Goal: Task Accomplishment & Management: Manage account settings

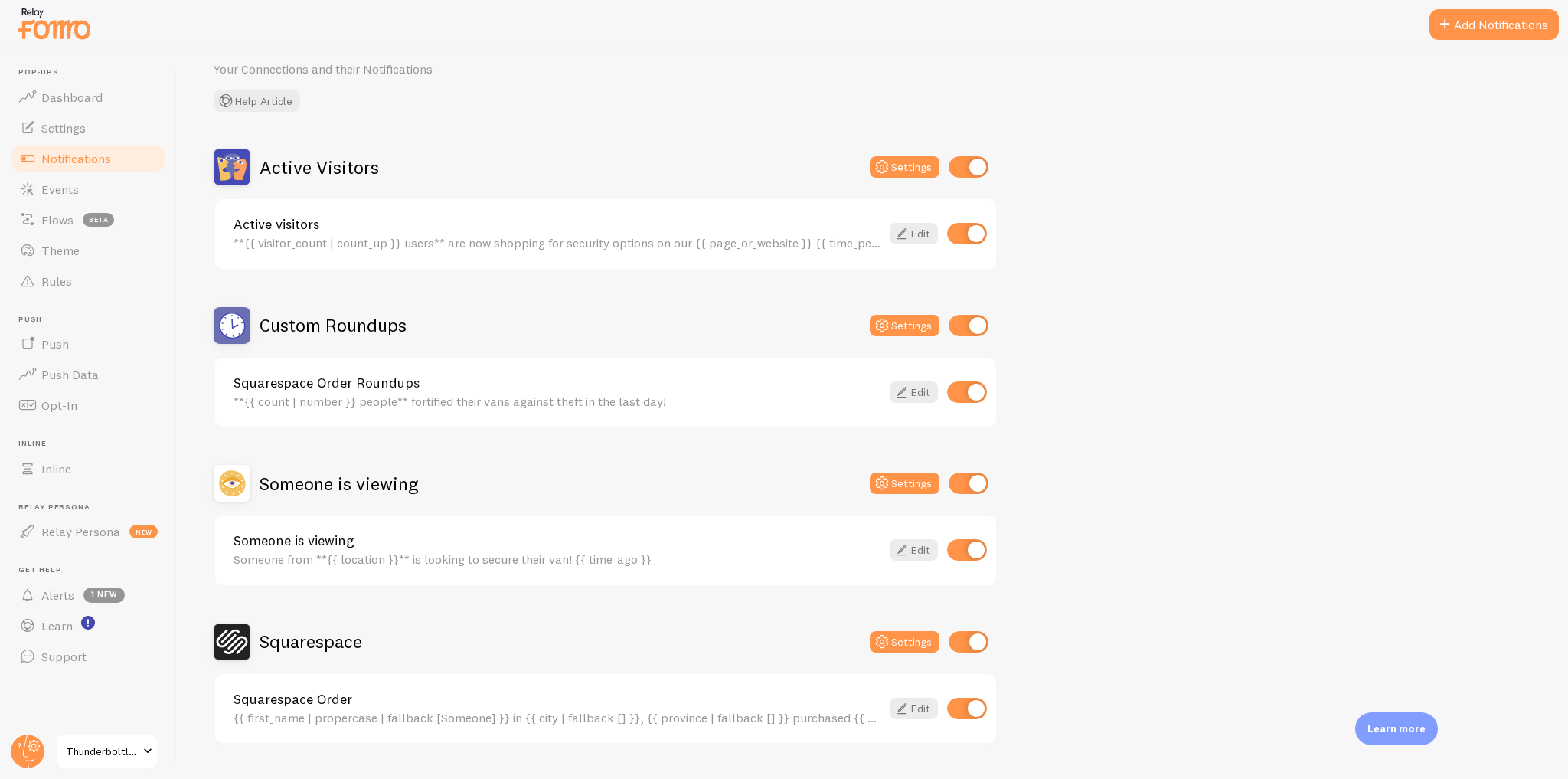
scroll to position [98, 0]
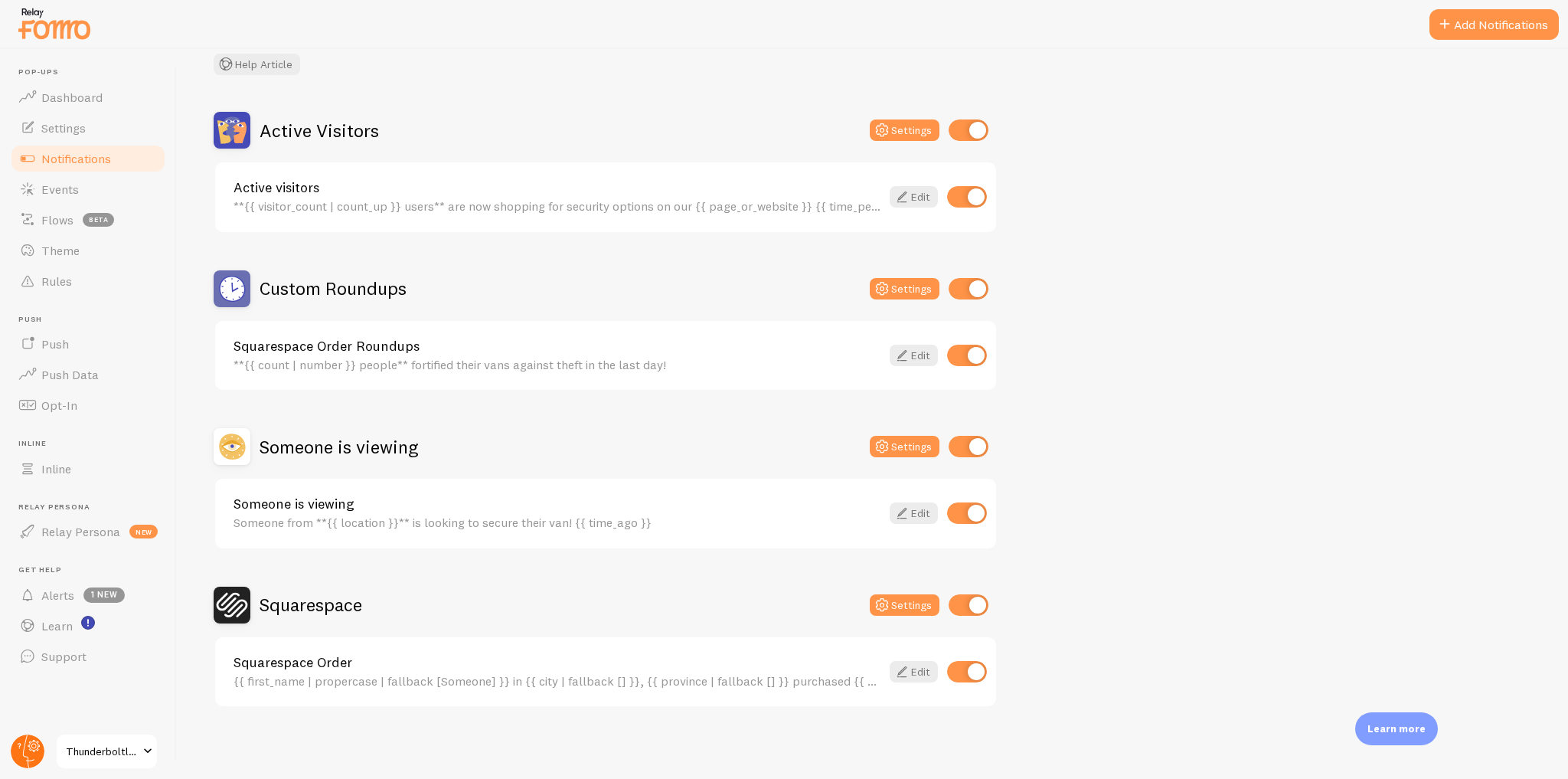
click at [21, 754] on circle at bounding box center [27, 750] width 34 height 34
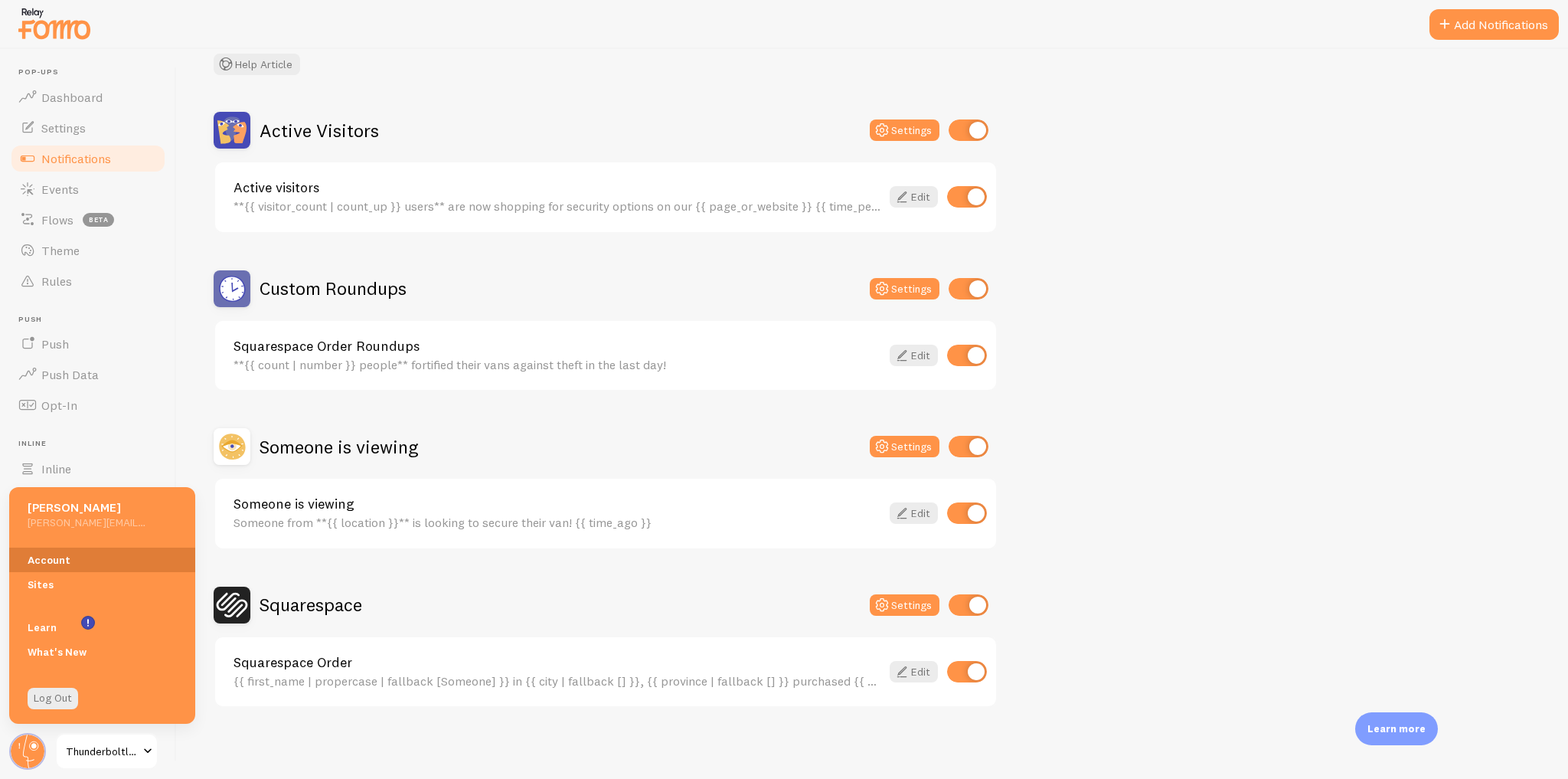
click at [98, 555] on link "Account" at bounding box center [102, 559] width 186 height 24
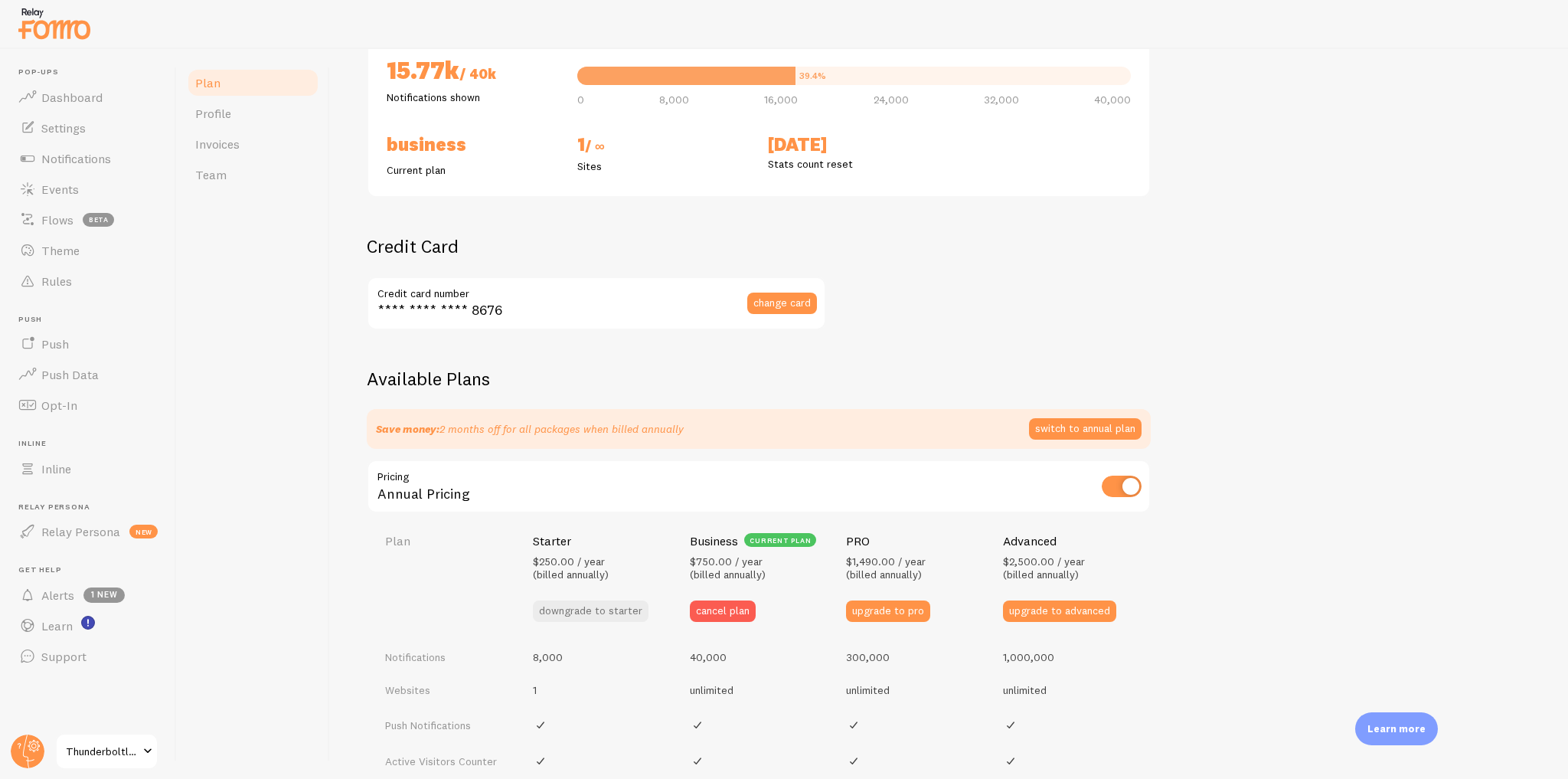
scroll to position [306, 0]
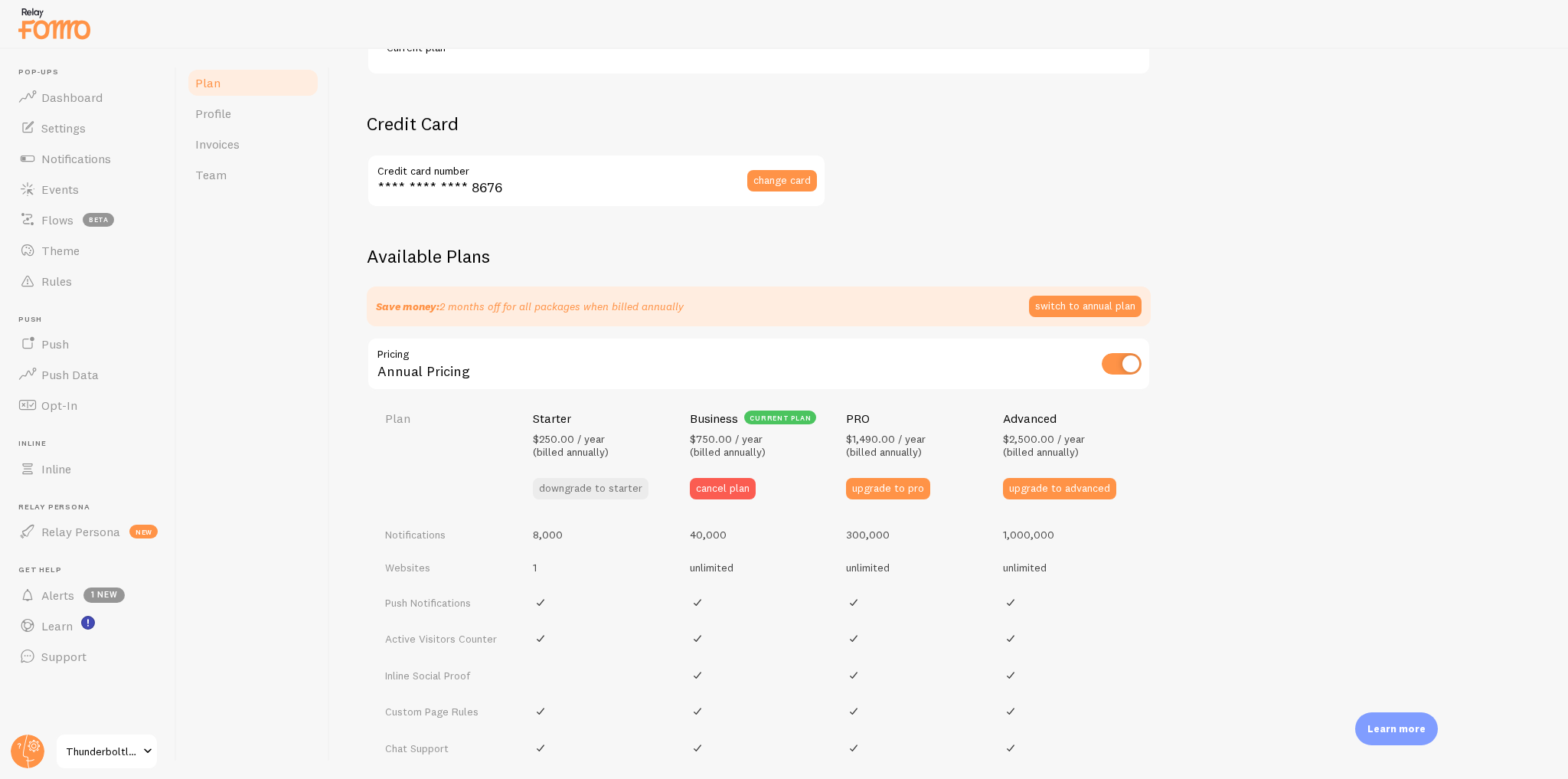
drag, startPoint x: 458, startPoint y: 498, endPoint x: 324, endPoint y: 419, distance: 155.6
click at [324, 419] on div "Plan Profile Invoices Team" at bounding box center [253, 414] width 153 height 730
click at [71, 132] on span "Settings" at bounding box center [63, 128] width 44 height 16
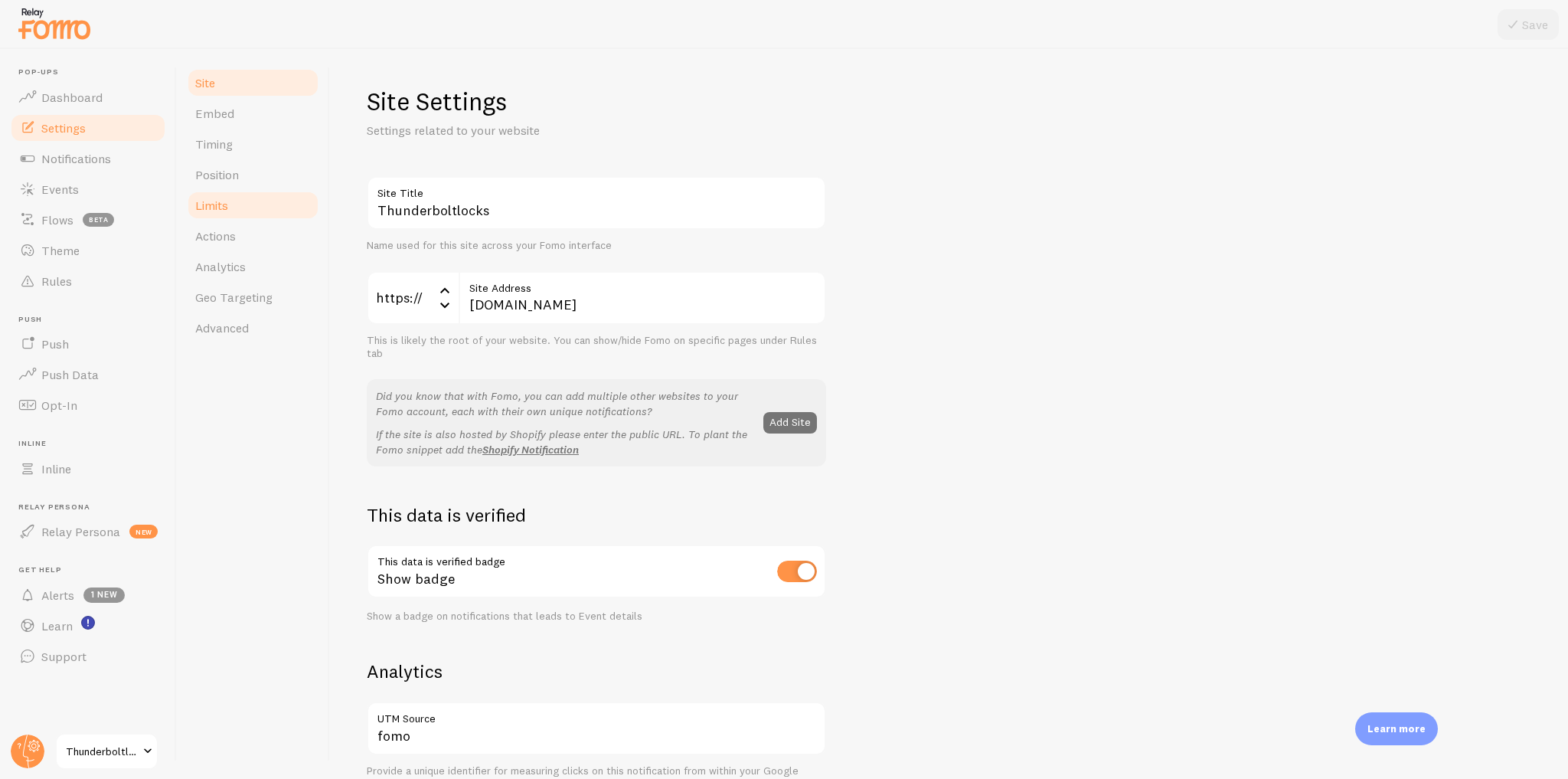
click at [215, 215] on link "Limits" at bounding box center [253, 205] width 134 height 30
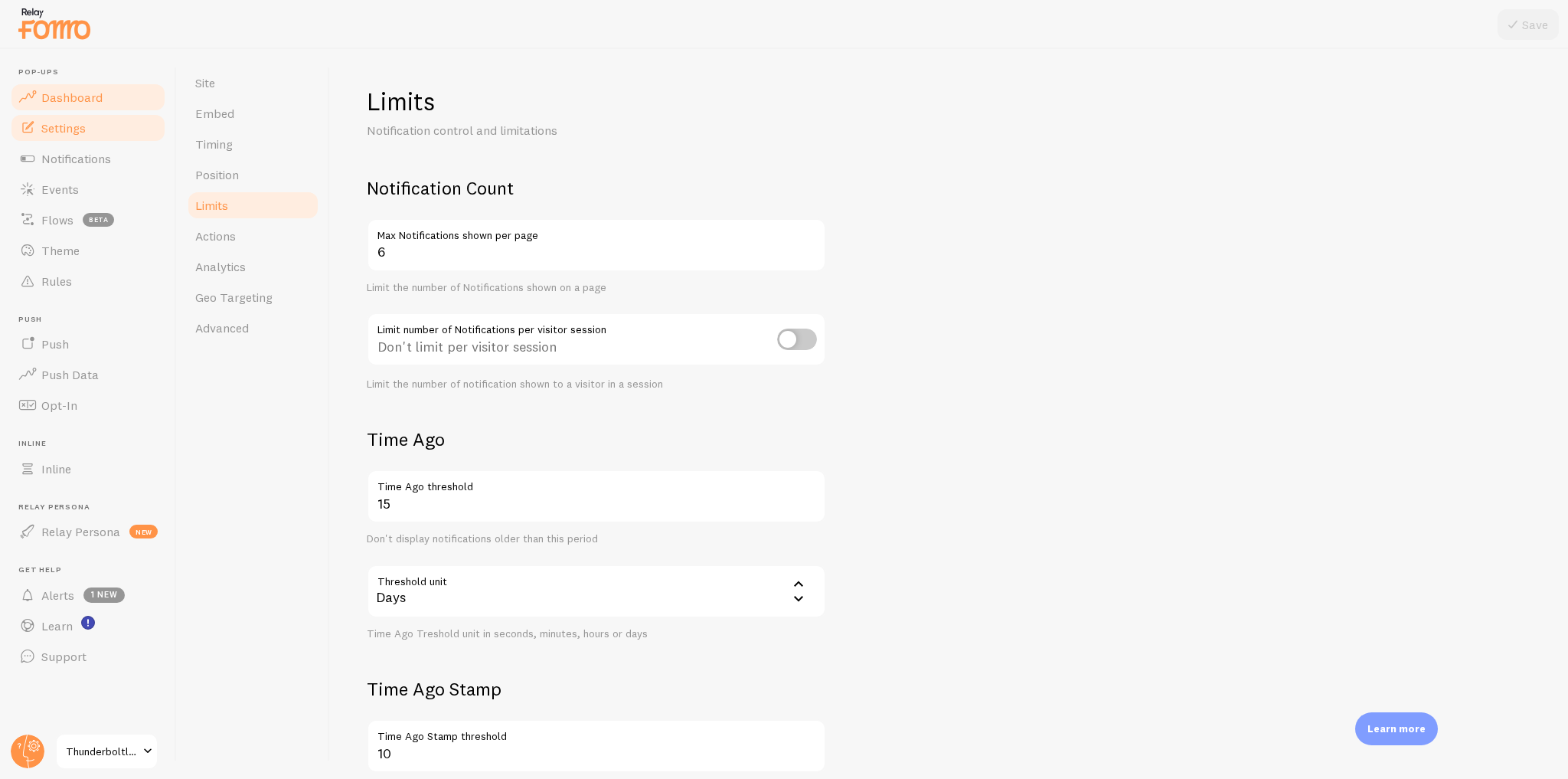
click at [72, 95] on span "Dashboard" at bounding box center [72, 98] width 61 height 16
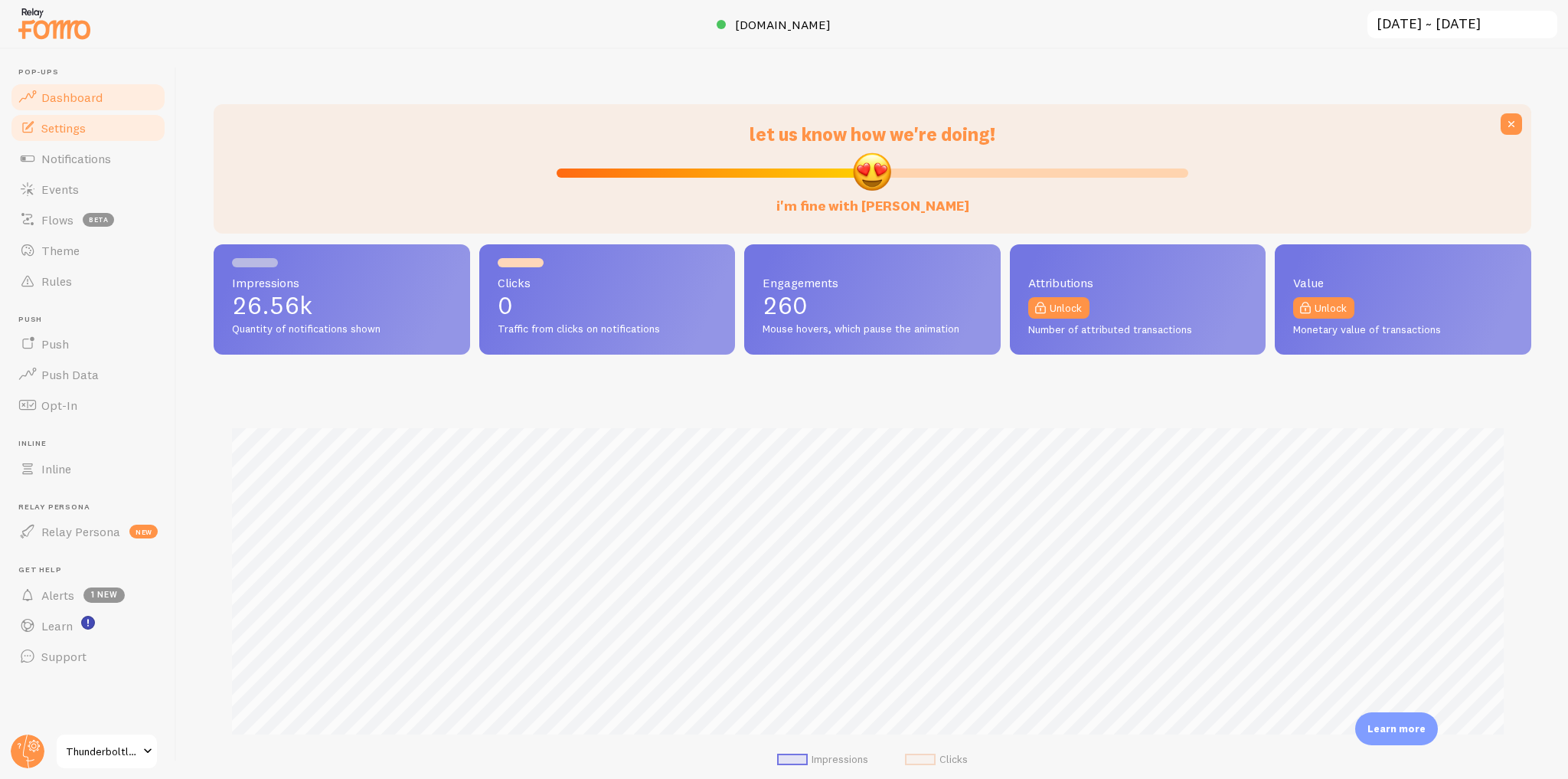
scroll to position [402, 1308]
click at [129, 165] on link "Notifications" at bounding box center [88, 158] width 157 height 30
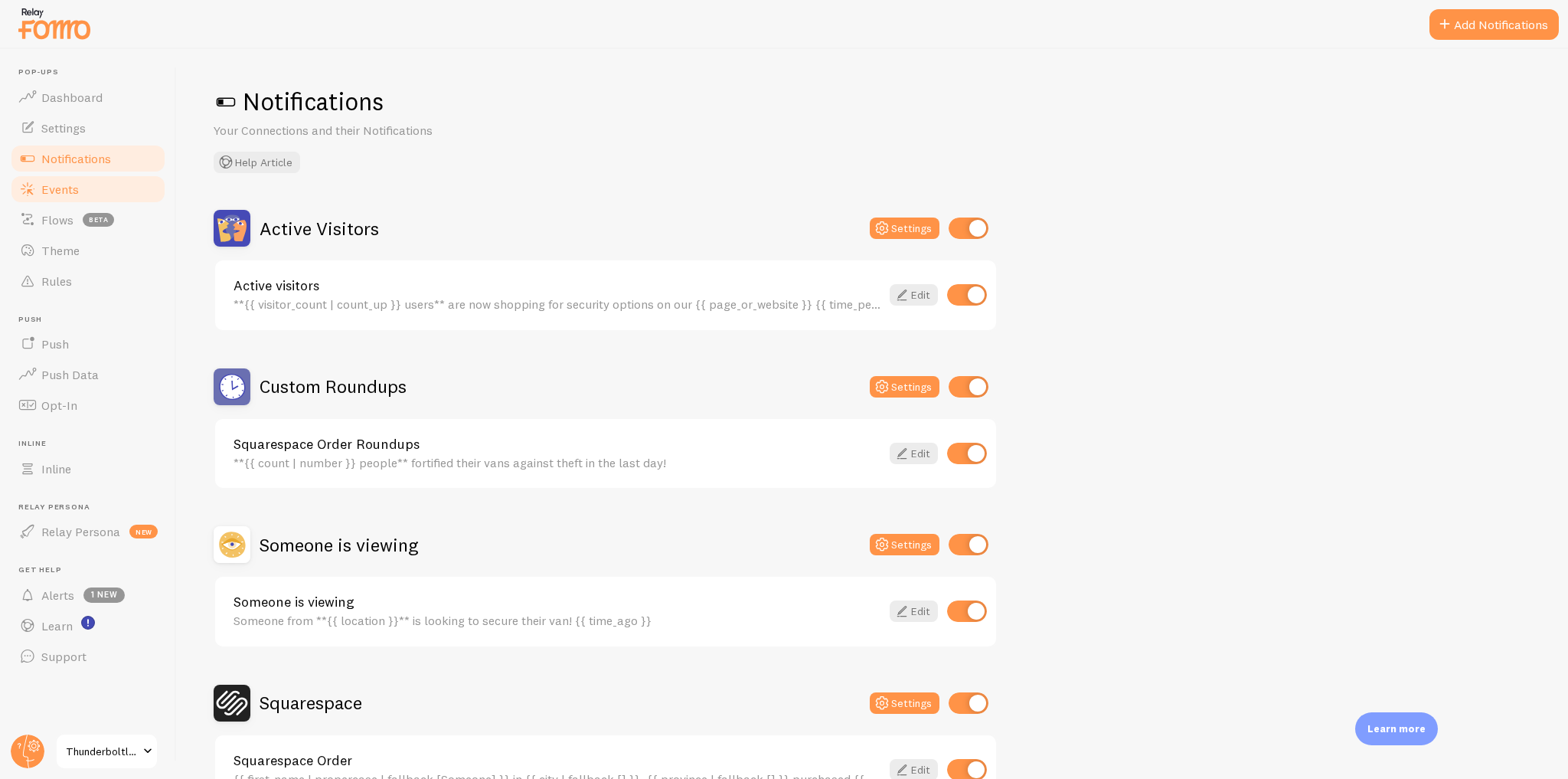
click at [89, 181] on link "Events" at bounding box center [88, 188] width 157 height 30
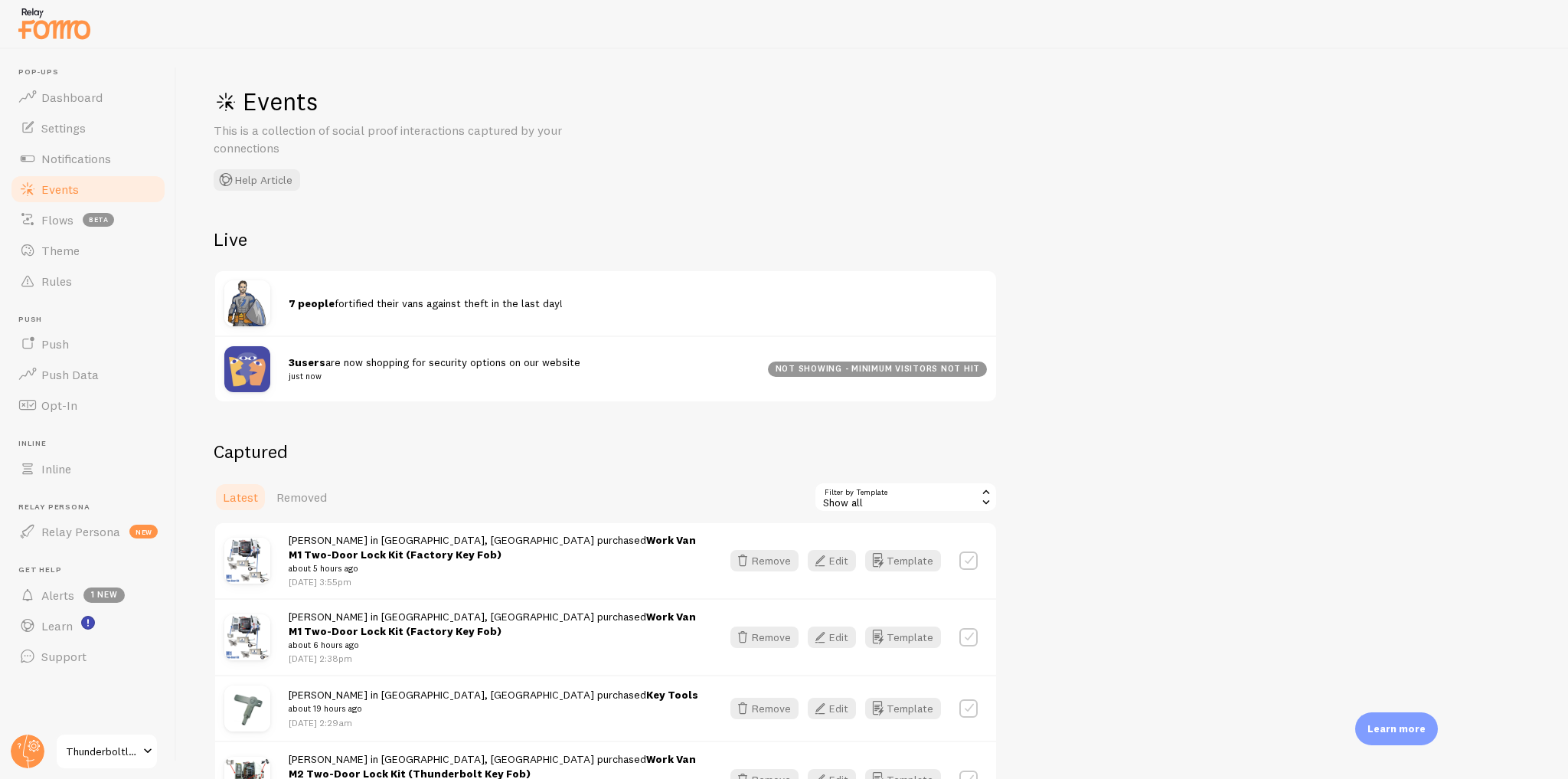
scroll to position [61, 0]
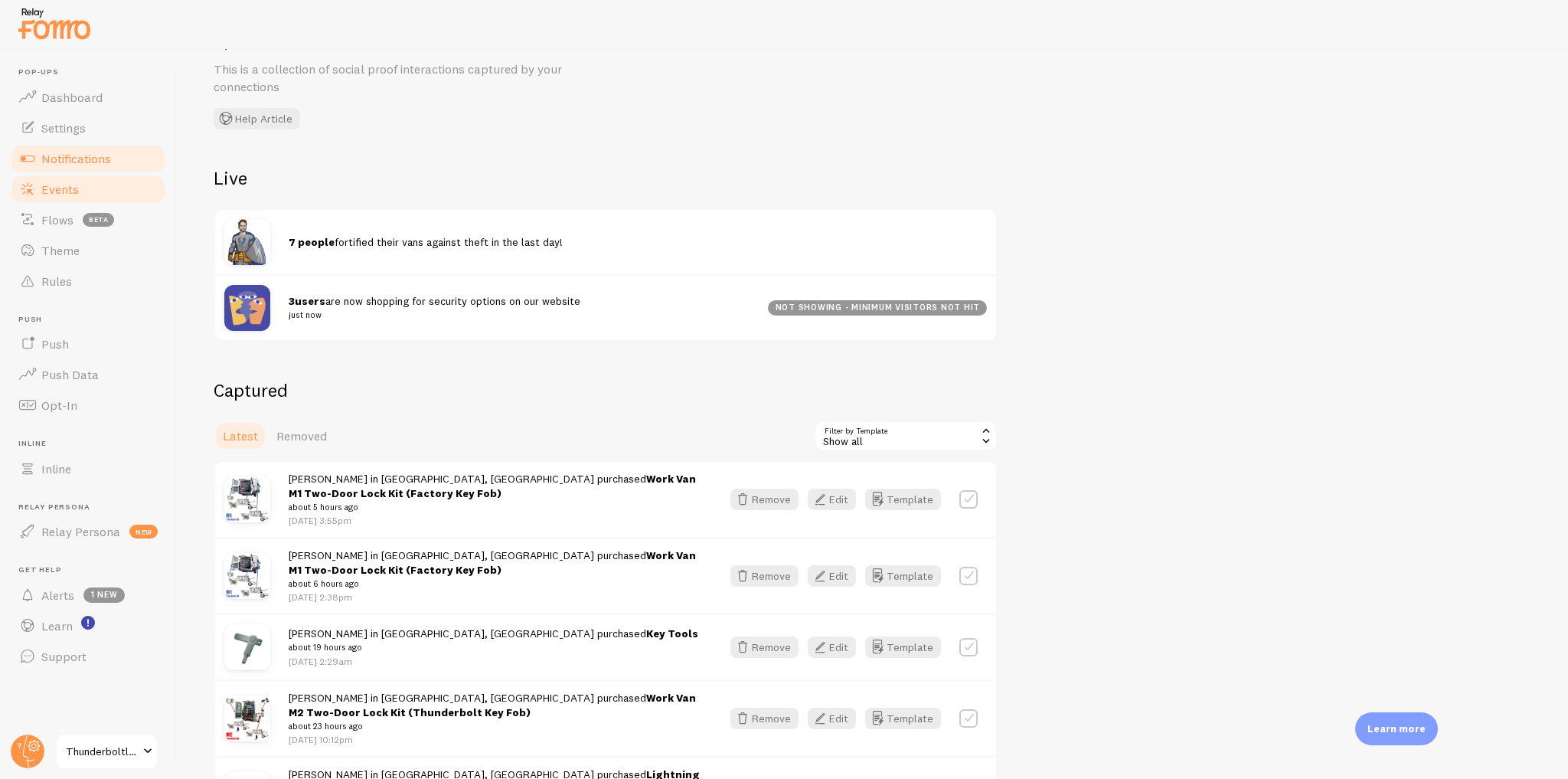
click at [79, 157] on span "Notifications" at bounding box center [76, 158] width 70 height 16
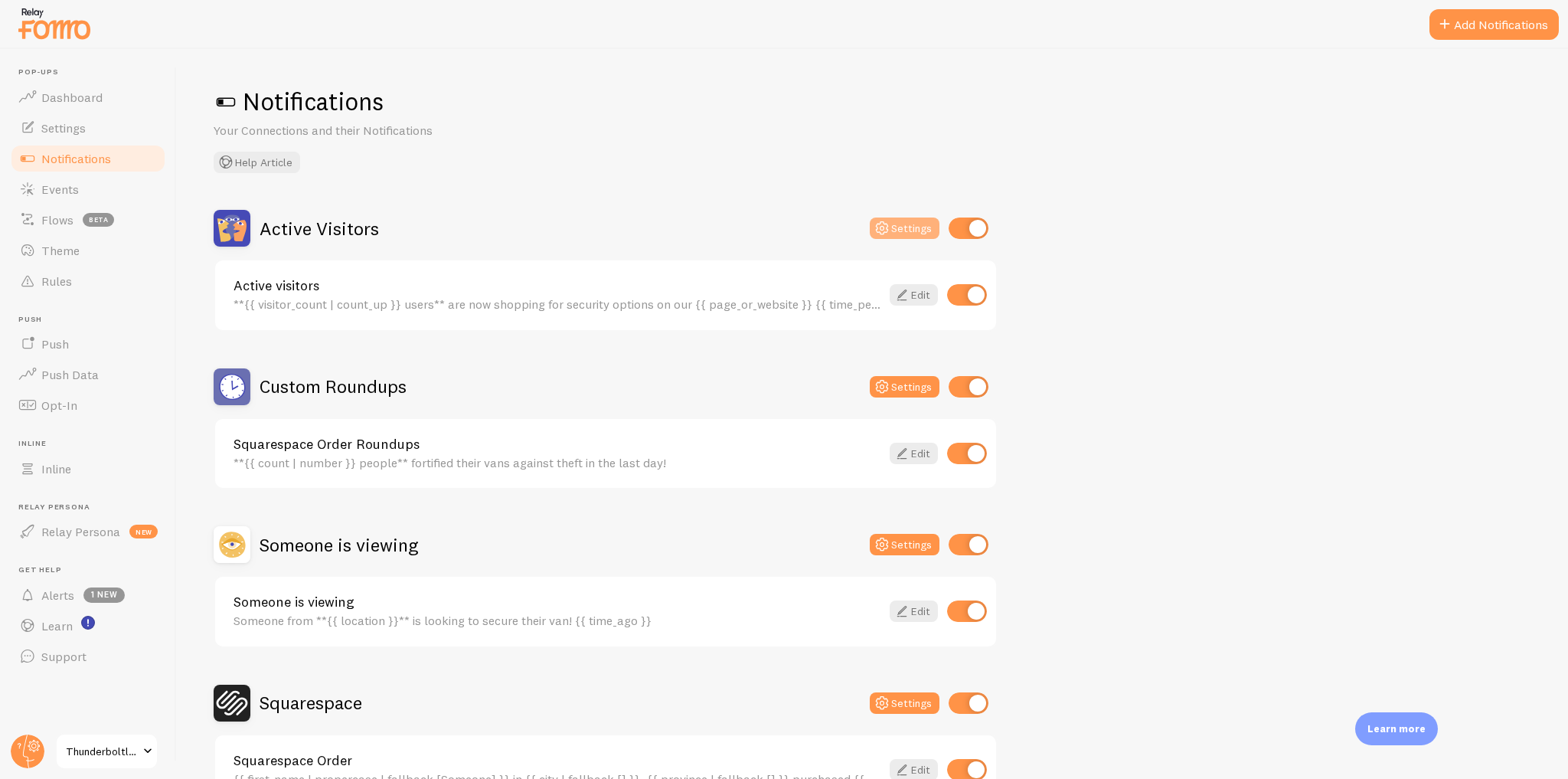
click at [885, 224] on icon at bounding box center [881, 227] width 18 height 18
